Goal: Check status: Check status

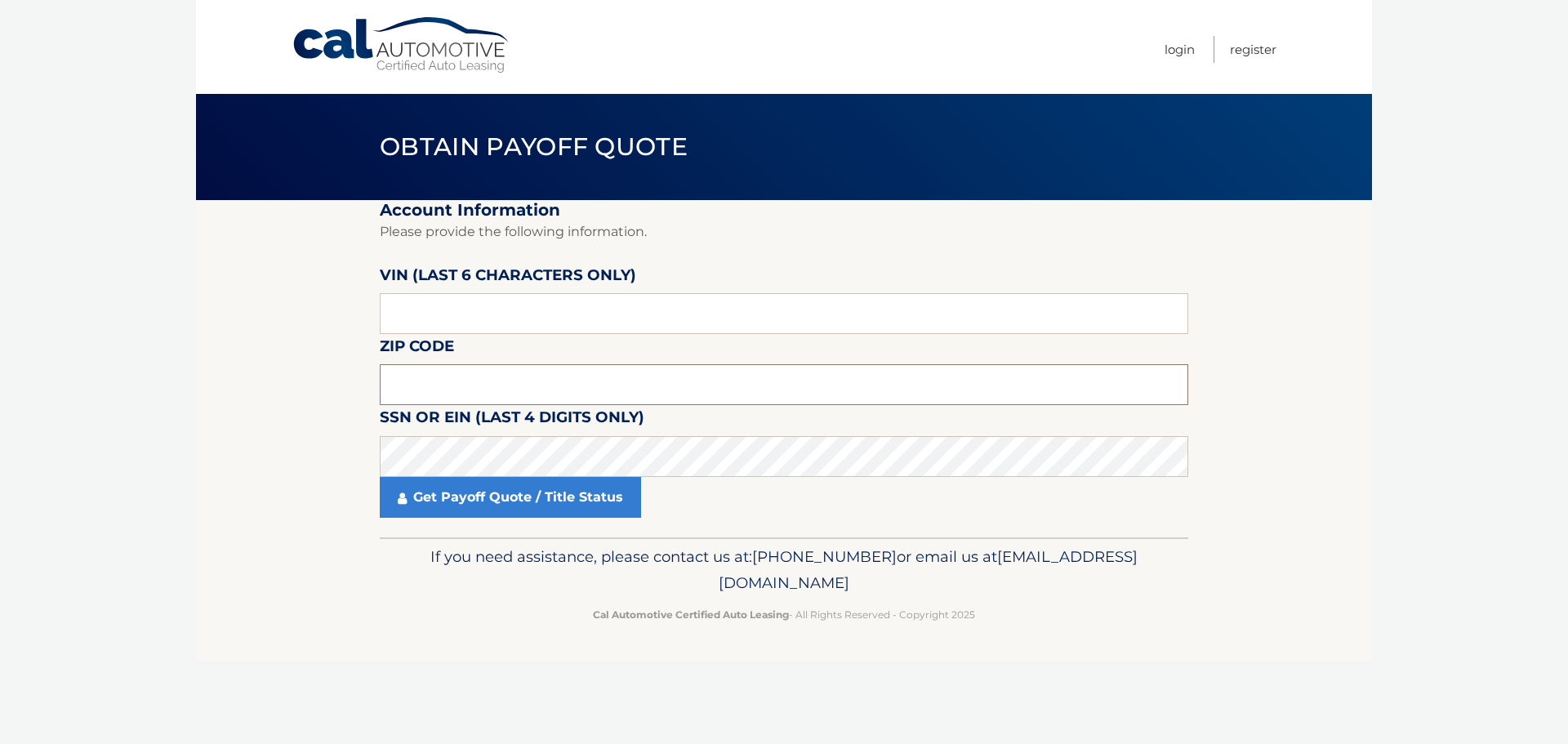
click at [528, 386] on input "text" at bounding box center [784, 384] width 809 height 41
type input "19066"
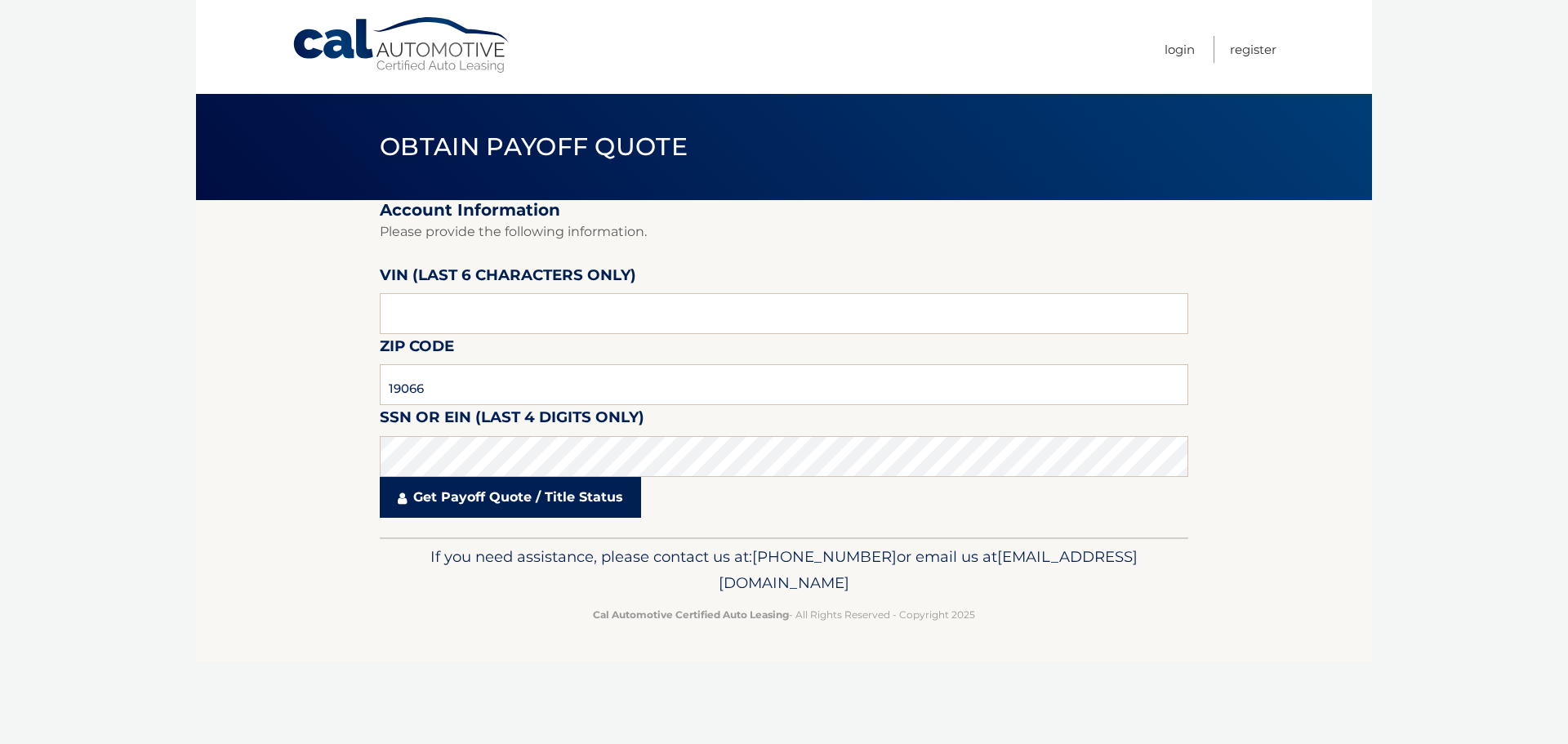
click at [493, 493] on link "Get Payoff Quote / Title Status" at bounding box center [510, 497] width 261 height 41
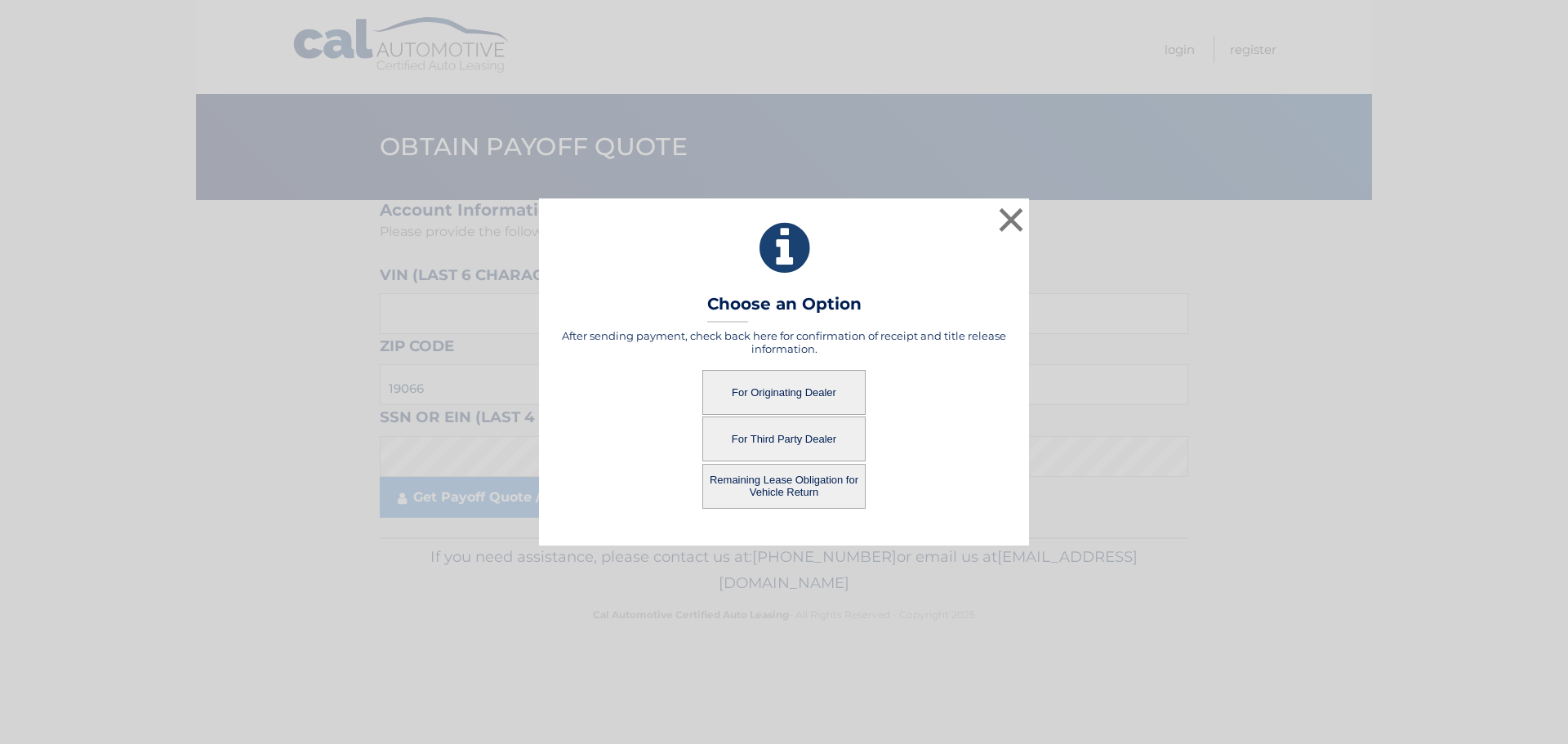
click at [790, 393] on button "For Originating Dealer" at bounding box center [784, 392] width 163 height 45
click at [820, 383] on button "For Originating Dealer" at bounding box center [784, 392] width 163 height 45
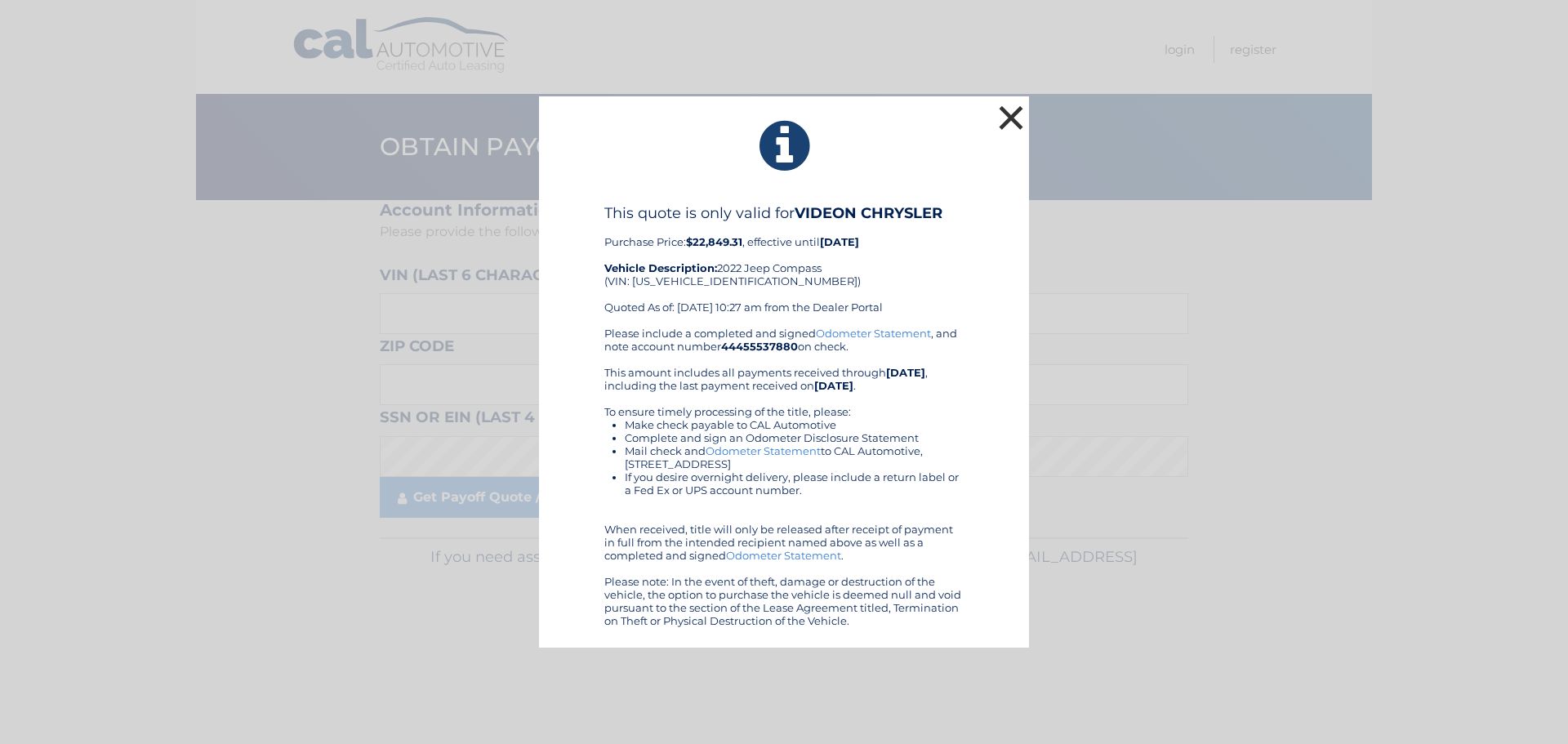
click at [1009, 115] on button "×" at bounding box center [1011, 118] width 33 height 33
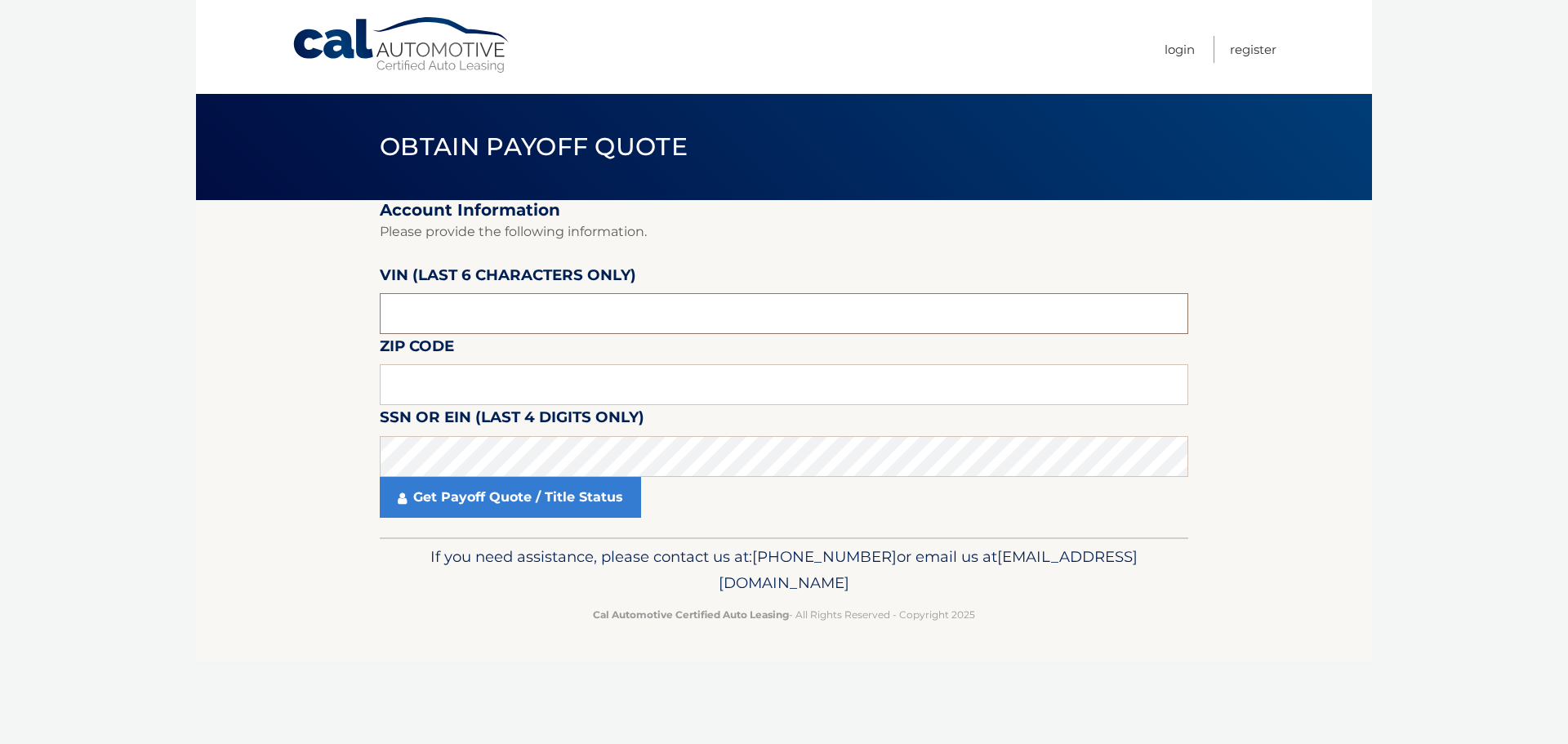
click at [569, 306] on input "text" at bounding box center [784, 313] width 809 height 41
type input "209333"
click at [628, 372] on input "text" at bounding box center [784, 384] width 809 height 41
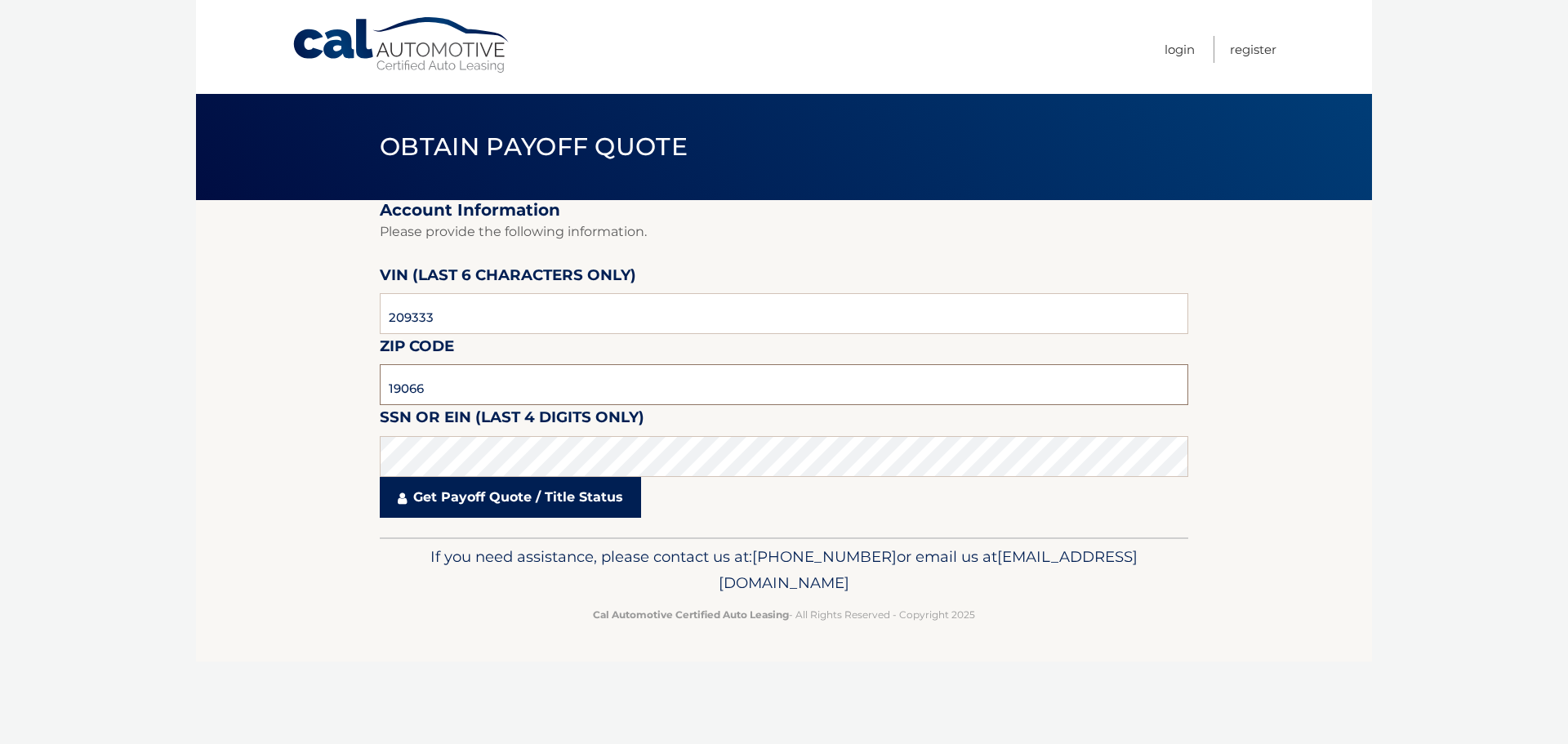
type input "19066"
click at [543, 508] on link "Get Payoff Quote / Title Status" at bounding box center [510, 497] width 261 height 41
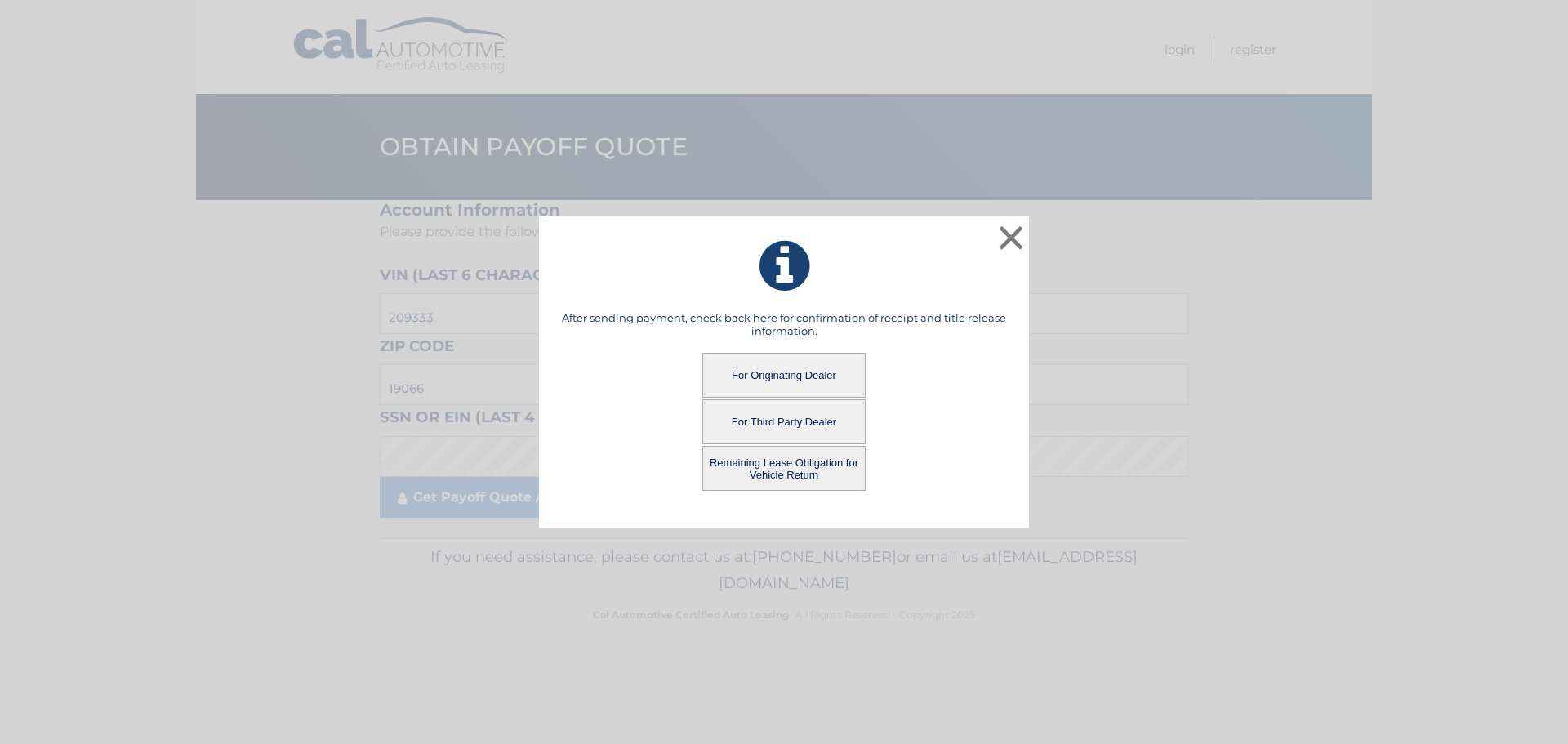
click at [778, 429] on button "For Third Party Dealer" at bounding box center [784, 421] width 163 height 45
click at [778, 427] on button "For Third Party Dealer" at bounding box center [784, 421] width 163 height 45
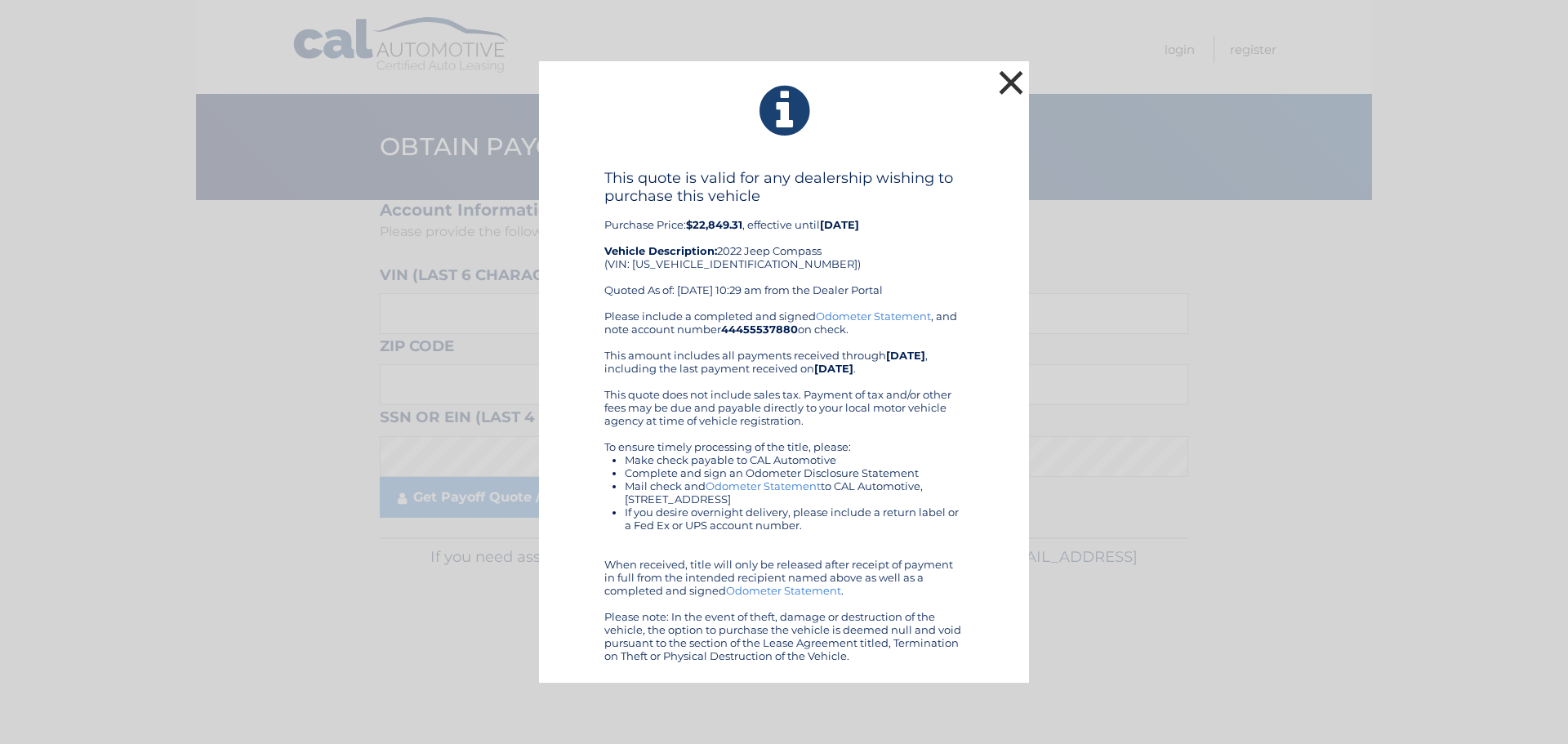
click at [1006, 81] on button "×" at bounding box center [1011, 82] width 33 height 33
